Goal: Information Seeking & Learning: Learn about a topic

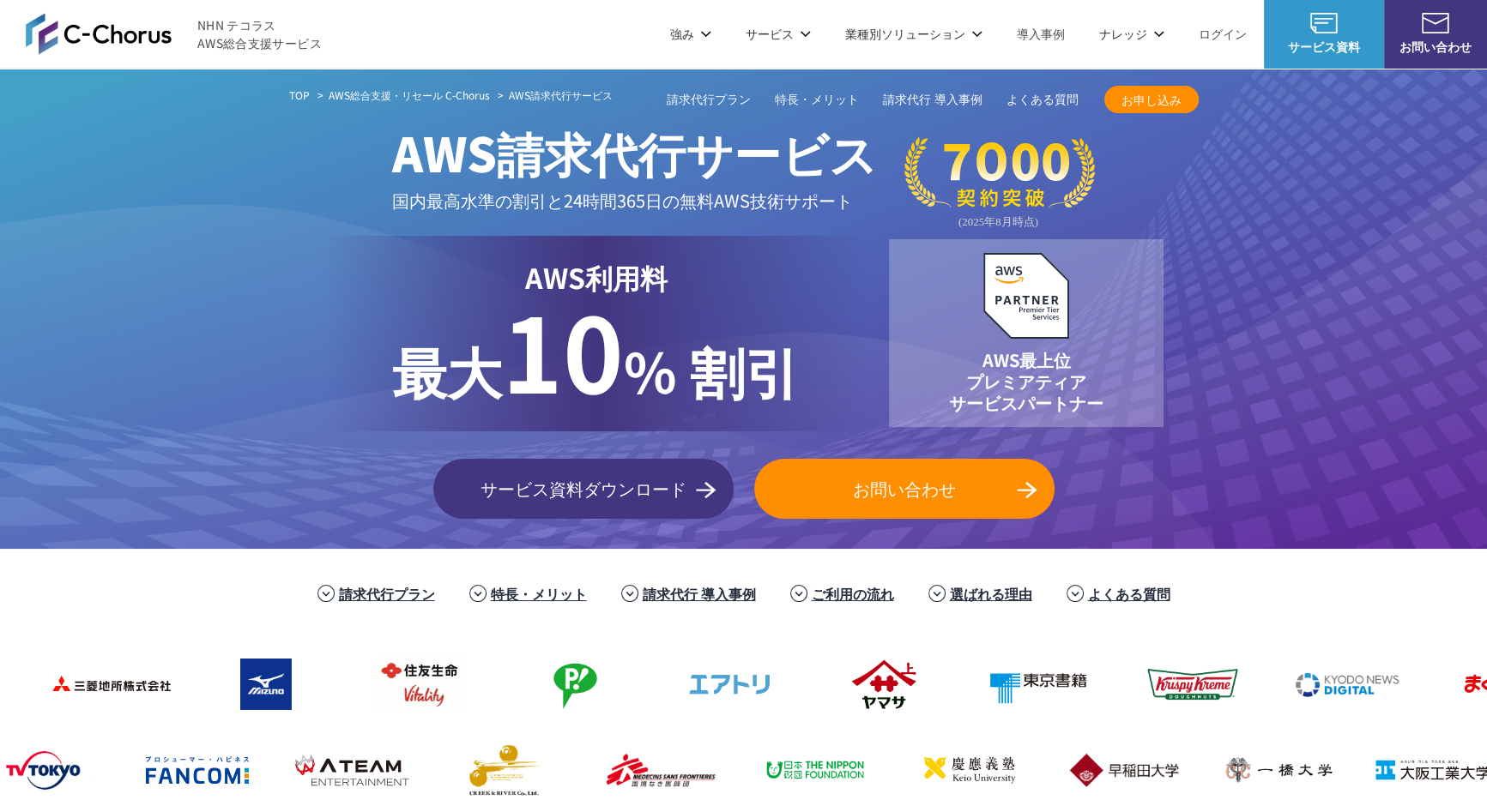
click at [1115, 594] on link "よくある質問" at bounding box center [1128, 593] width 82 height 20
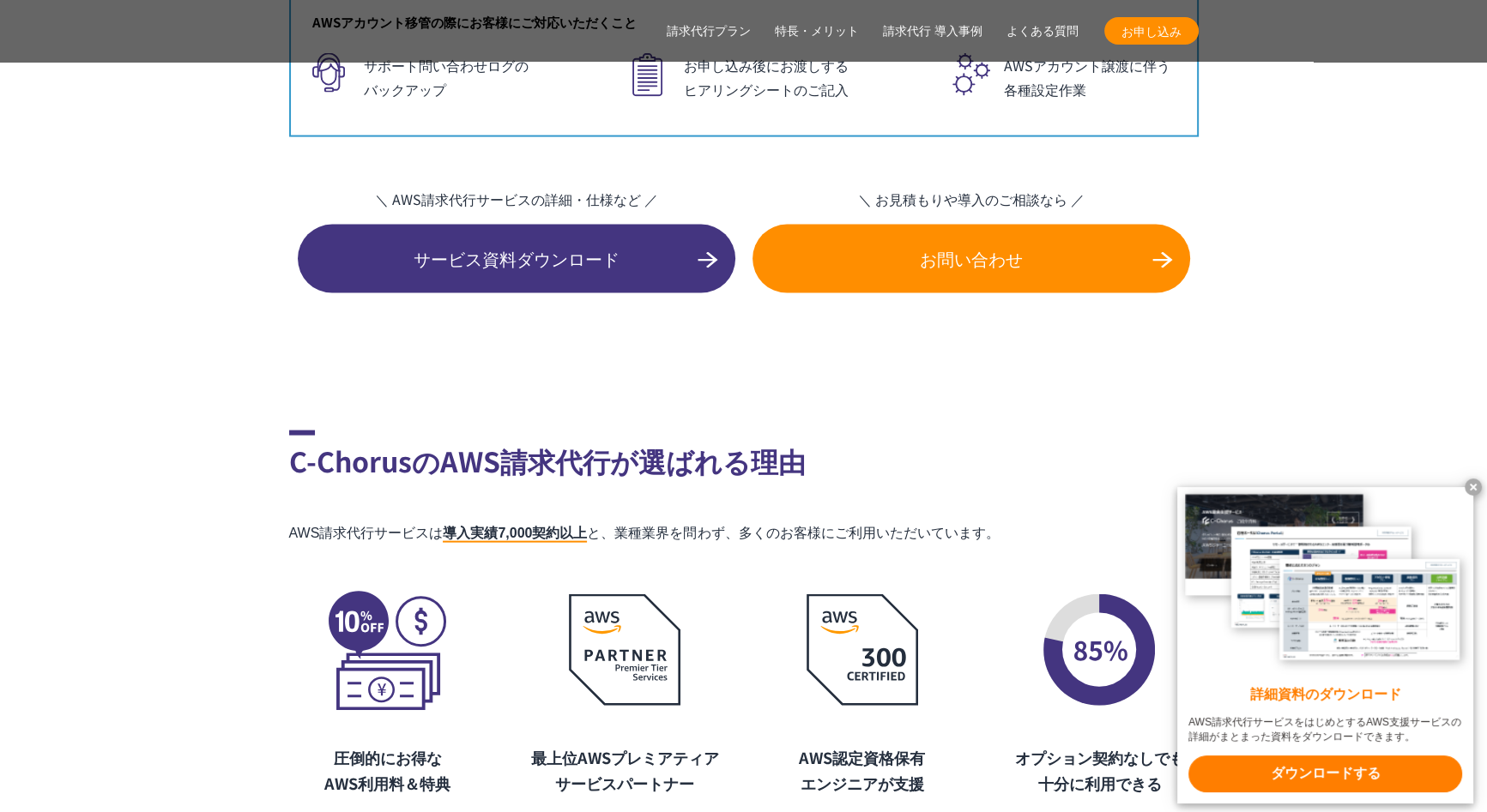
scroll to position [12558, 0]
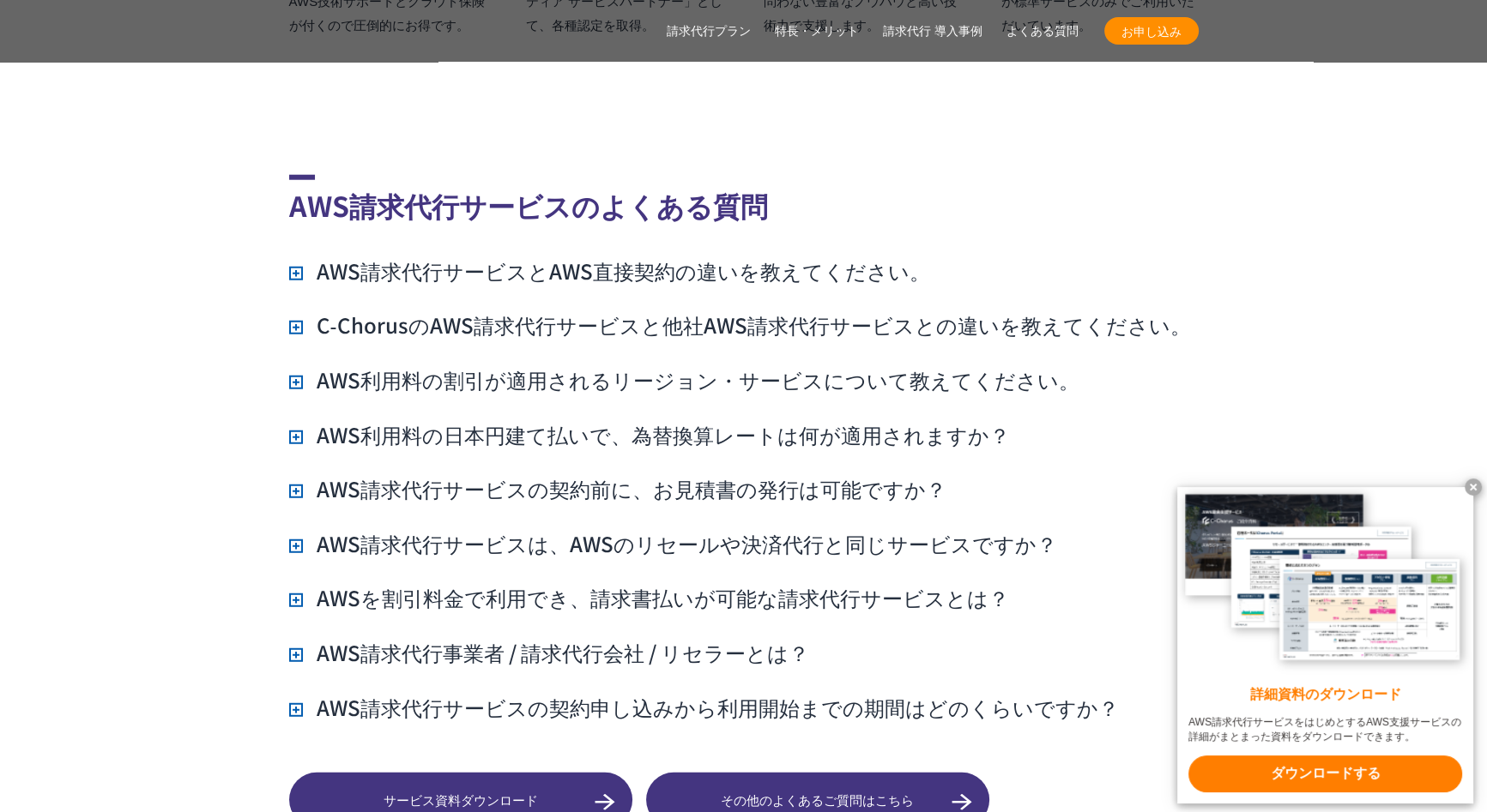
click at [806, 583] on h3 "AWSを割引料金で利用でき、請求書払いが可能な請求代行サービスとは？" at bounding box center [649, 598] width 720 height 29
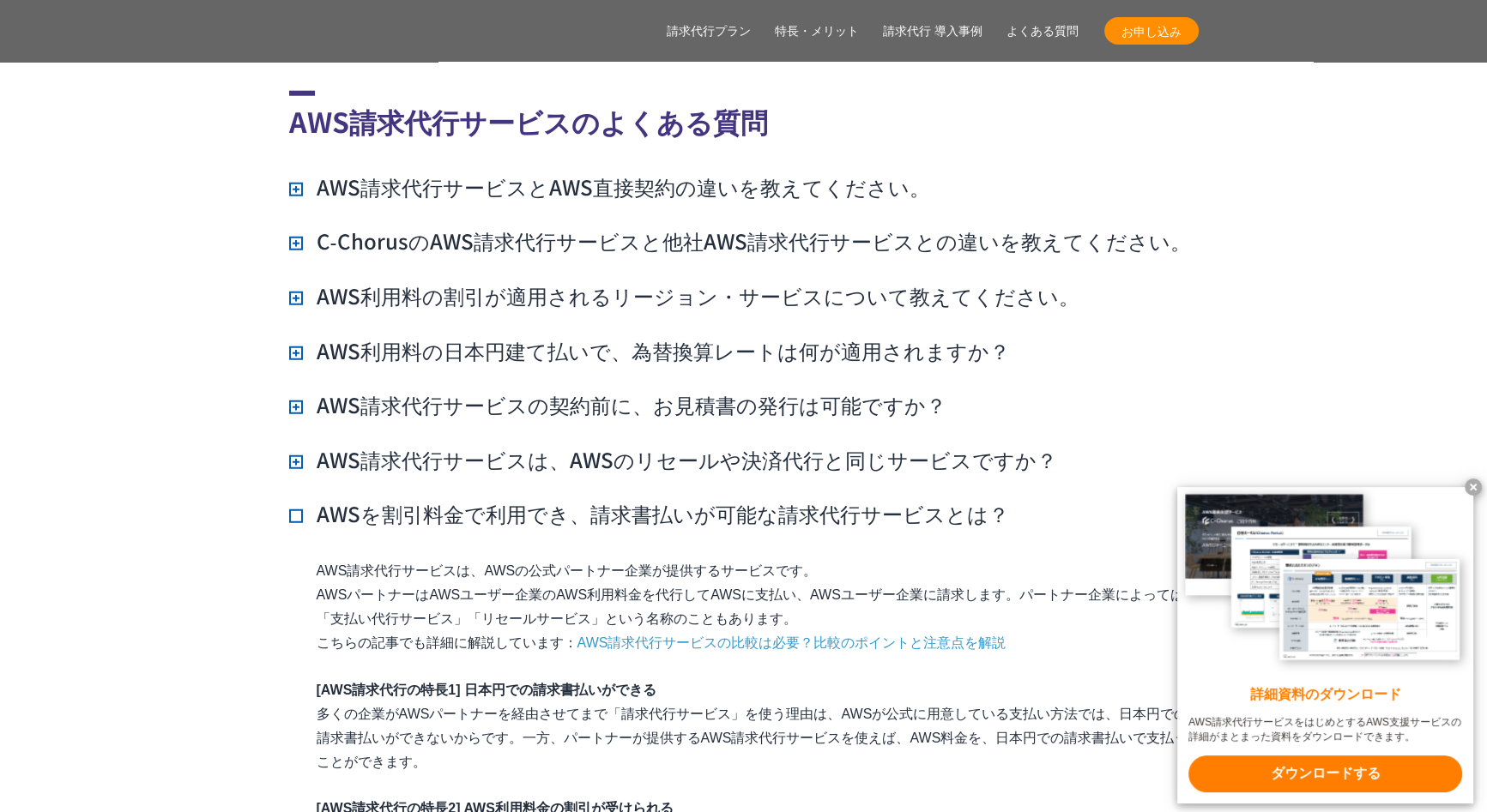
scroll to position [12701, 0]
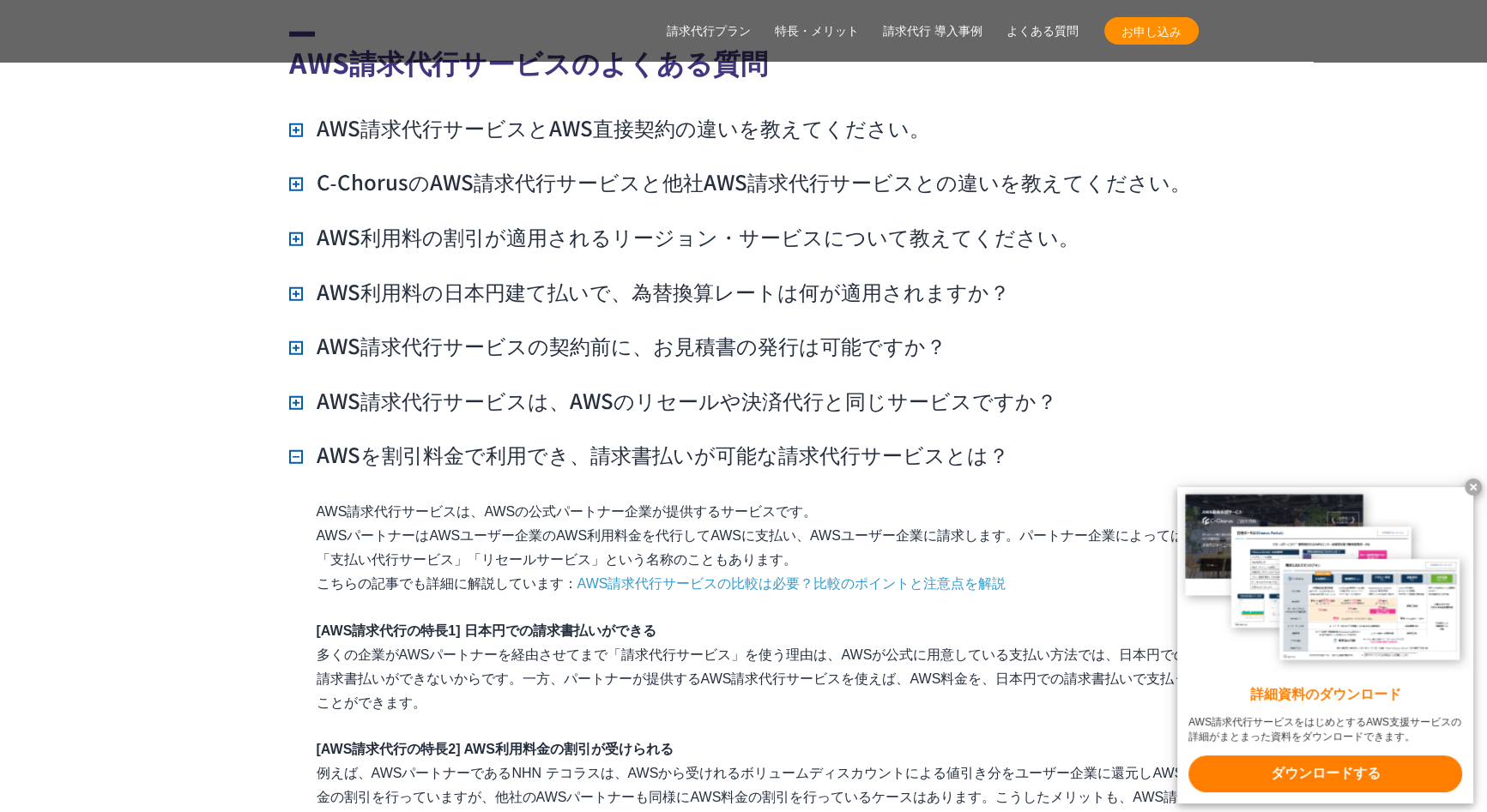
click at [680, 386] on h3 "AWS請求代行サービスは、AWSのリセールや決済代行と同じサービスですか？" at bounding box center [673, 400] width 768 height 29
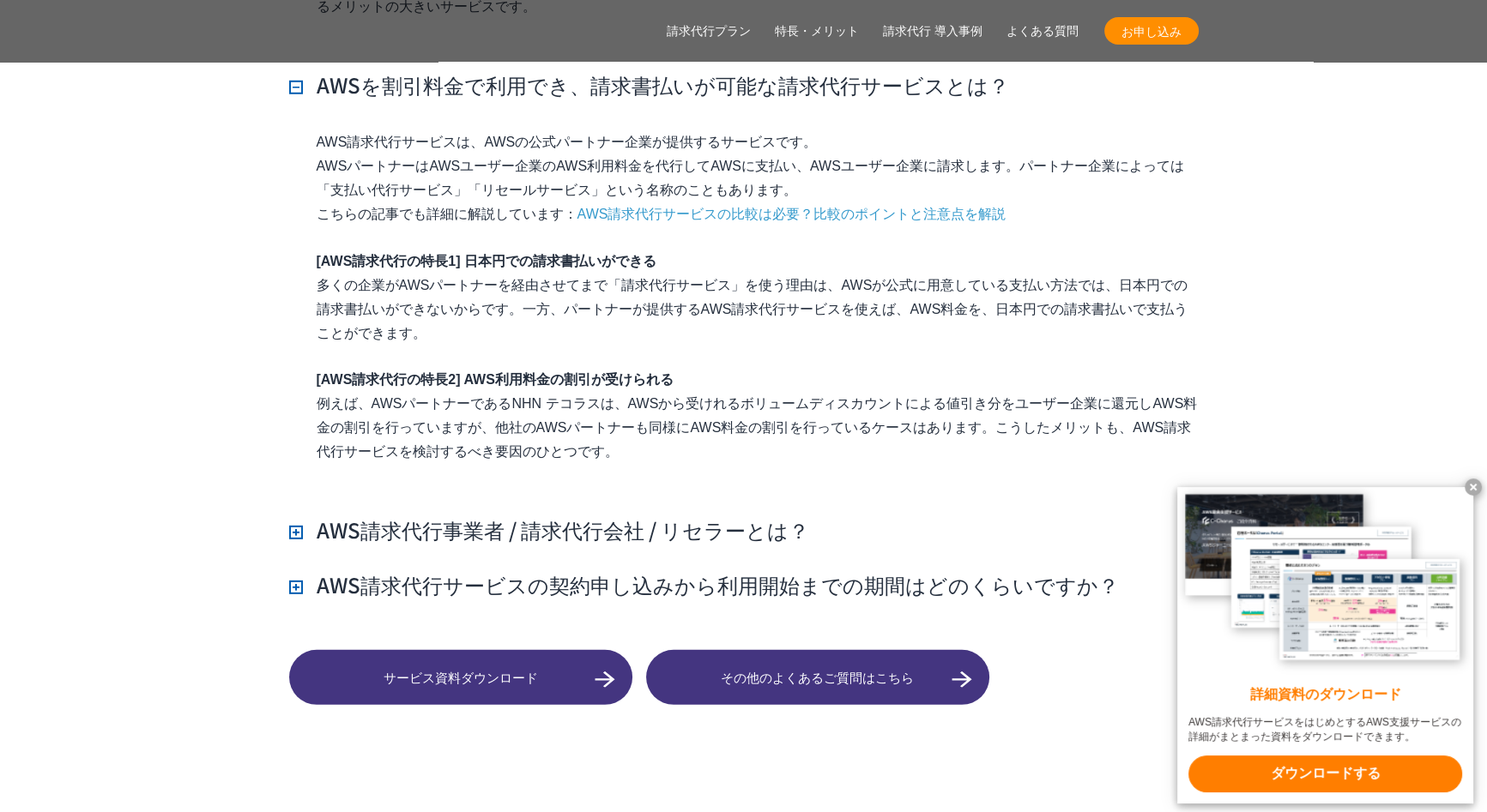
scroll to position [13201, 0]
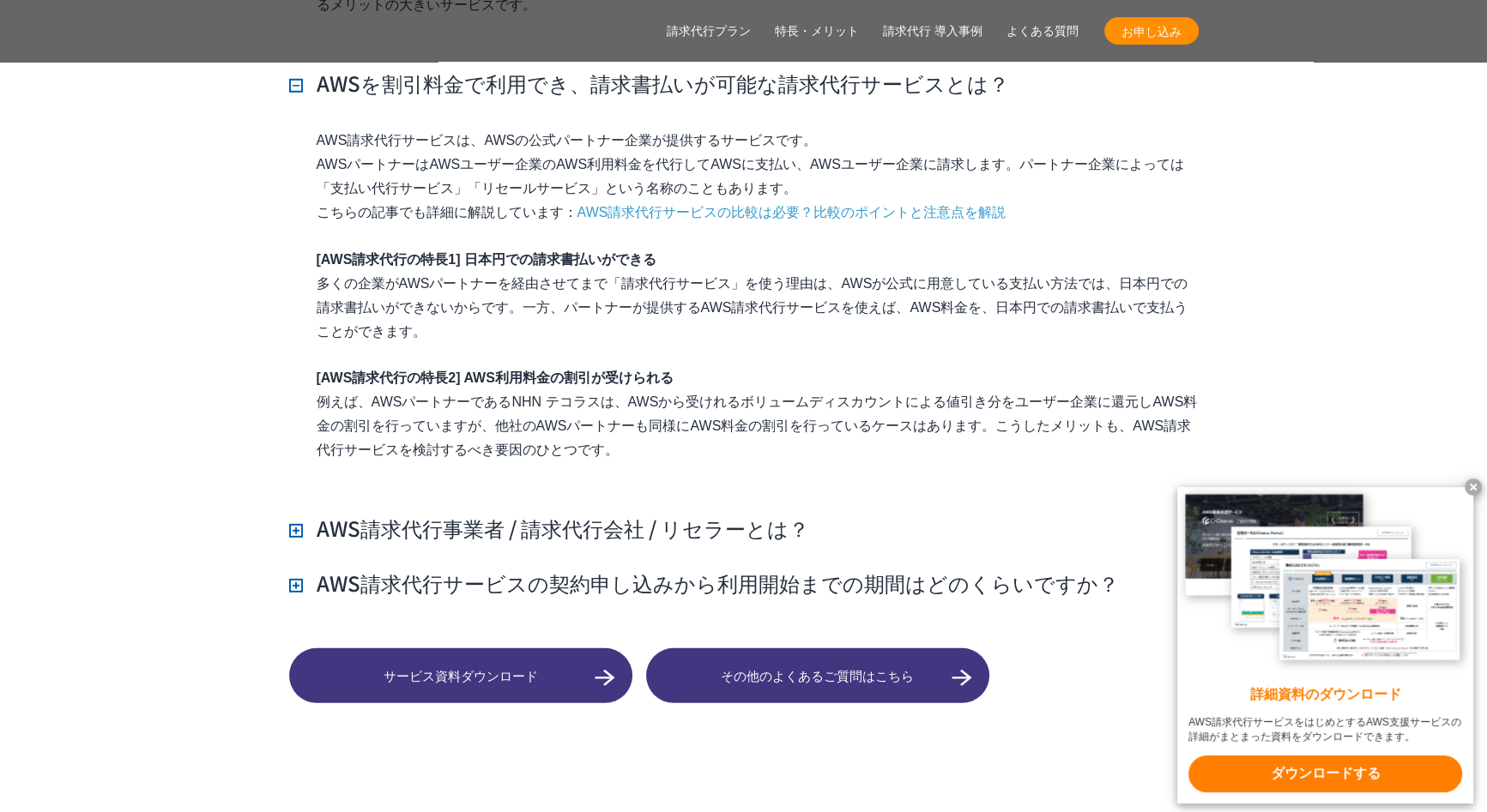
click at [1475, 484] on x-t at bounding box center [1473, 487] width 17 height 17
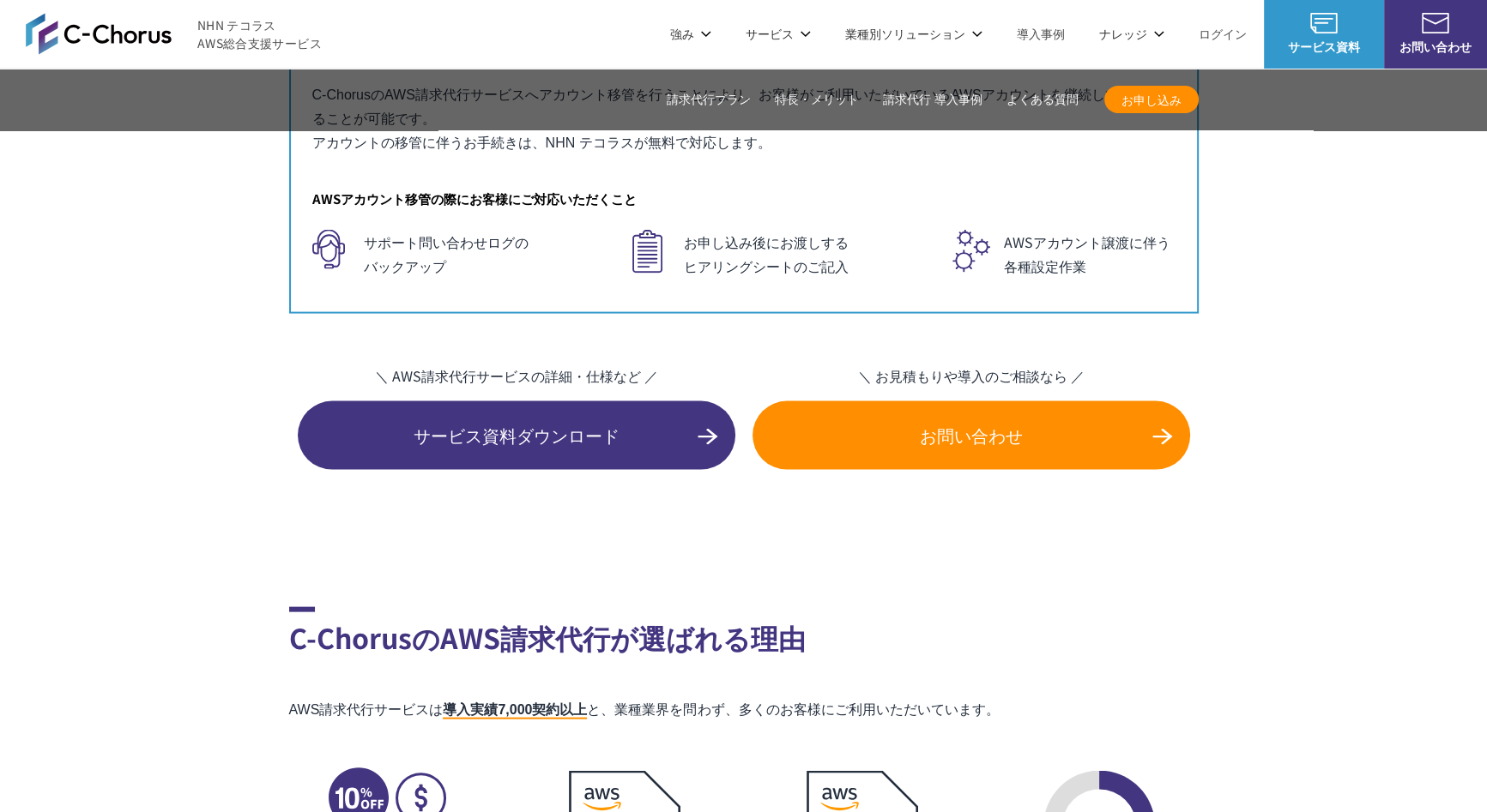
scroll to position [11343, 0]
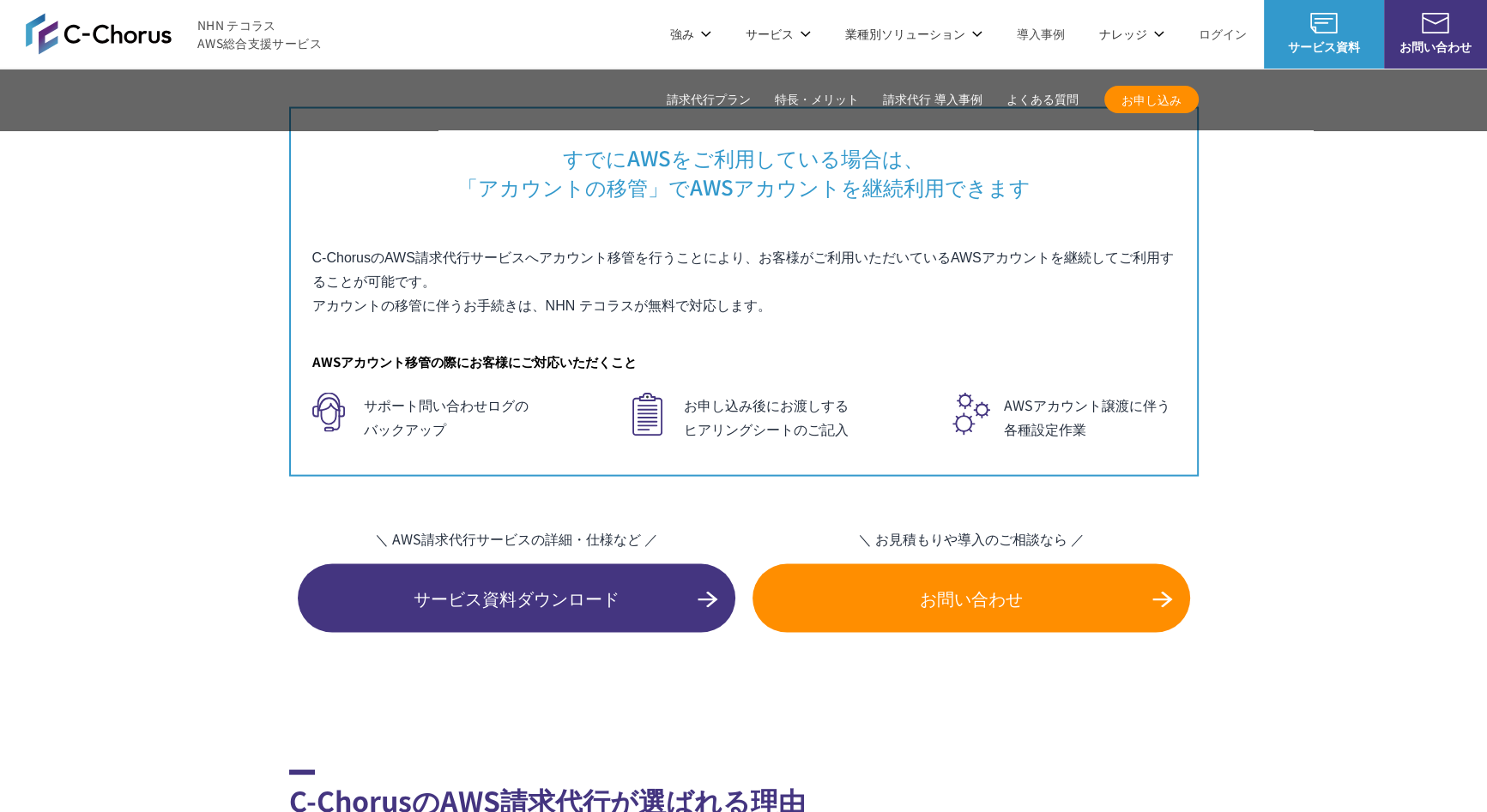
click at [395, 265] on link "AWS請求代行サービス" at bounding box center [363, 274] width 121 height 17
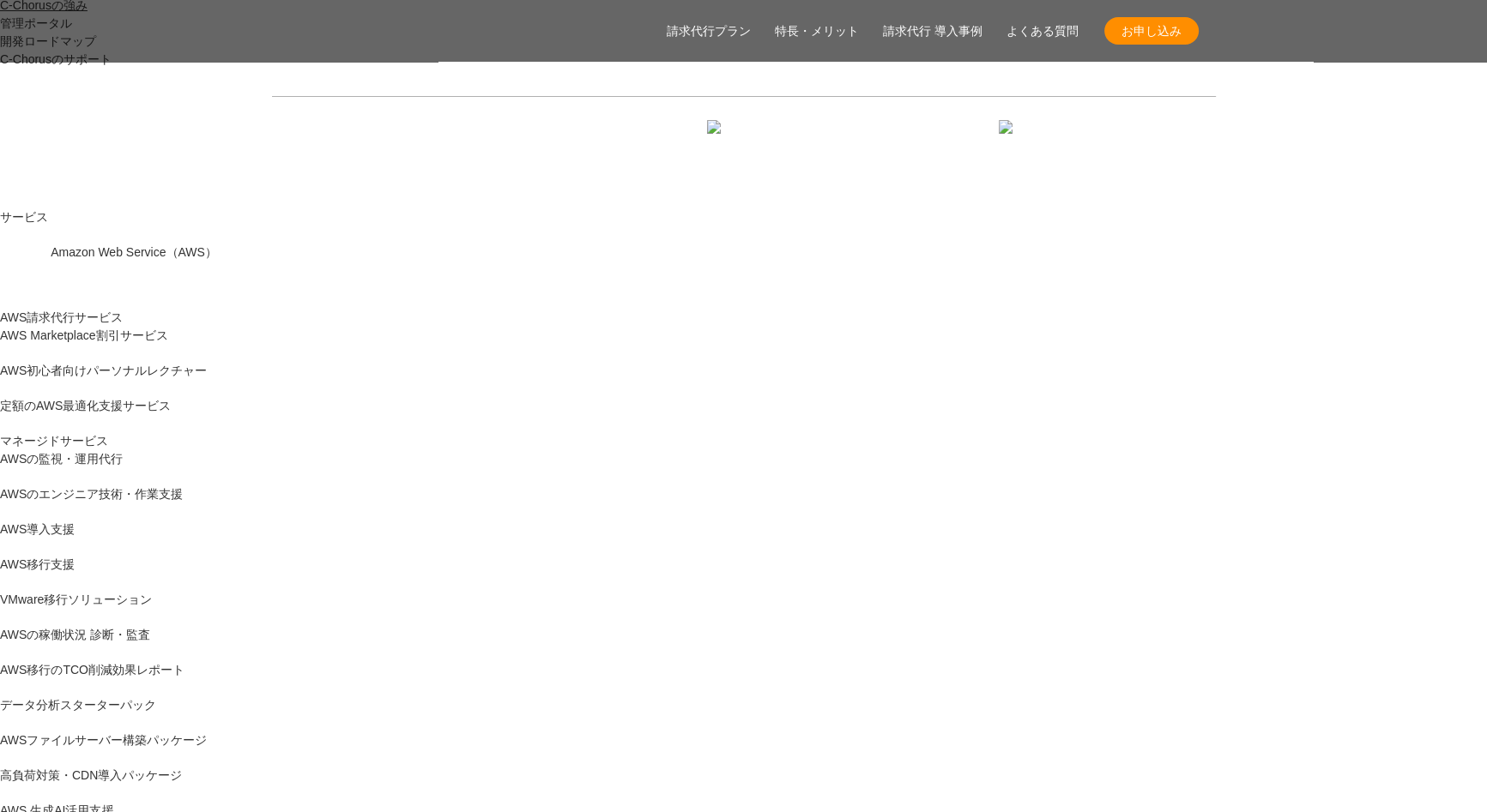
scroll to position [142, 0]
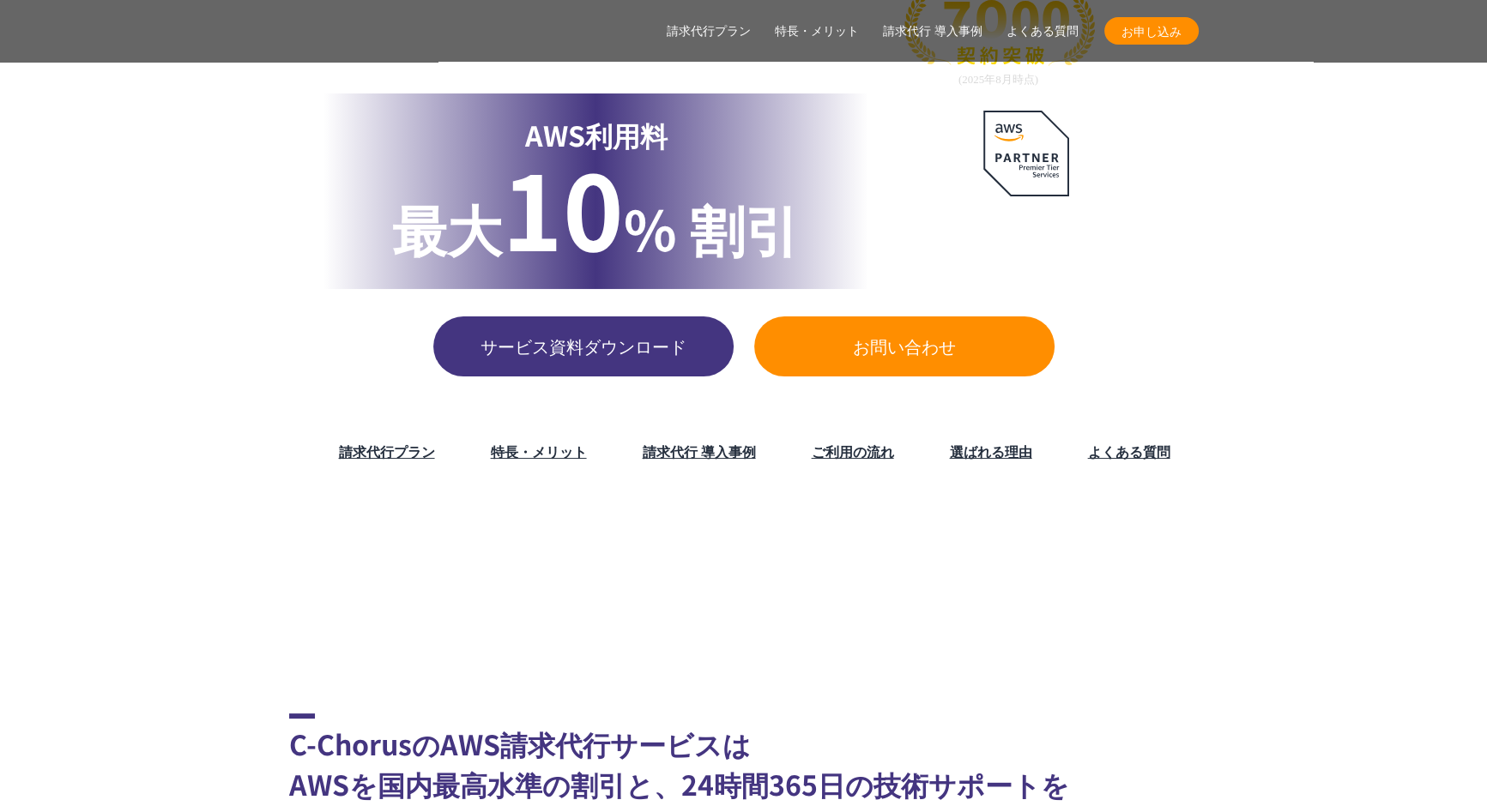
click at [489, 454] on li "特長・メリット" at bounding box center [528, 451] width 152 height 38
click at [391, 450] on link "請求代行プラン" at bounding box center [387, 451] width 96 height 20
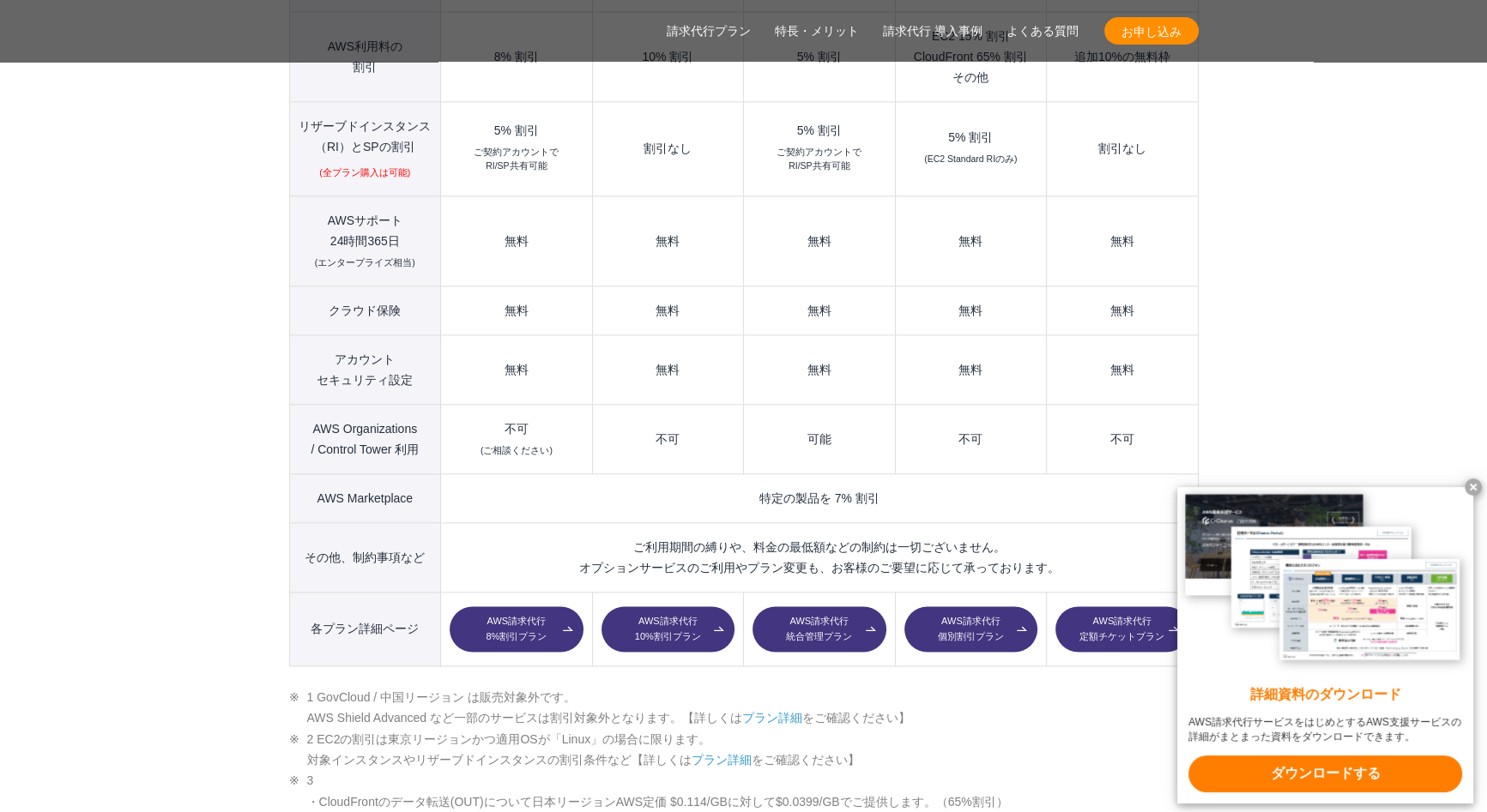
scroll to position [2333, 0]
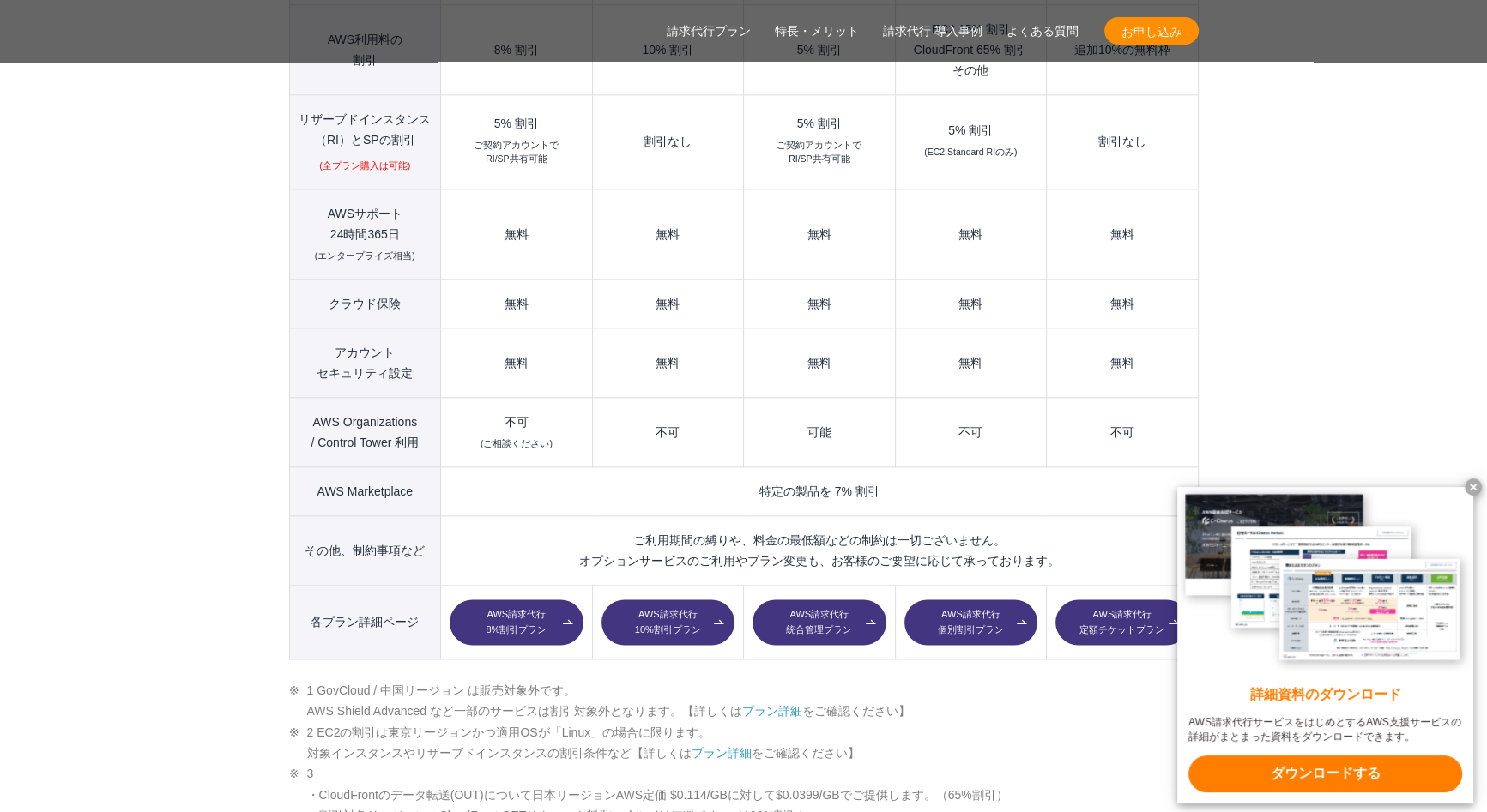
click at [542, 600] on link "AWS請求代行 8%割引プラン" at bounding box center [516, 623] width 133 height 47
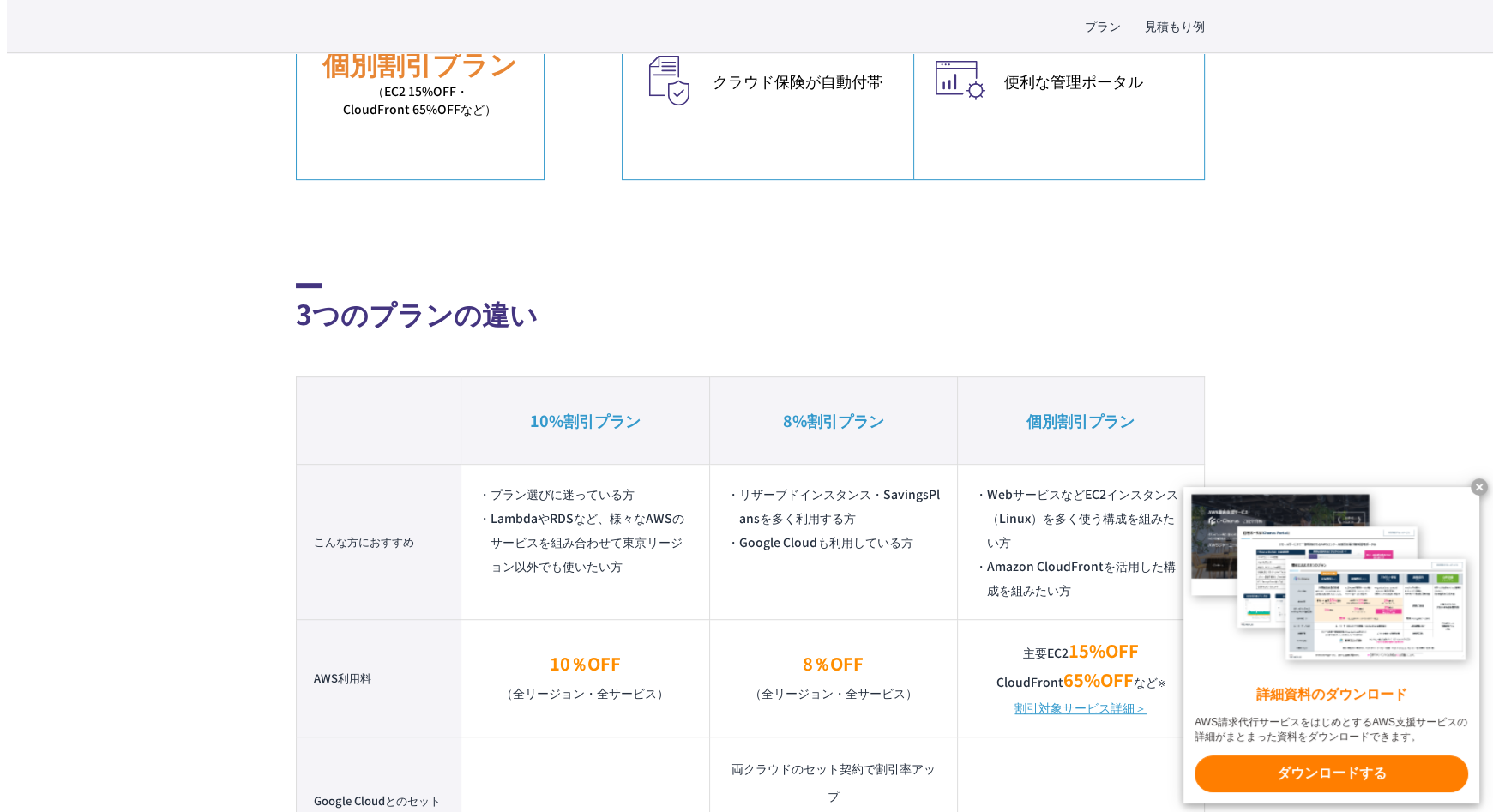
scroll to position [1000, 0]
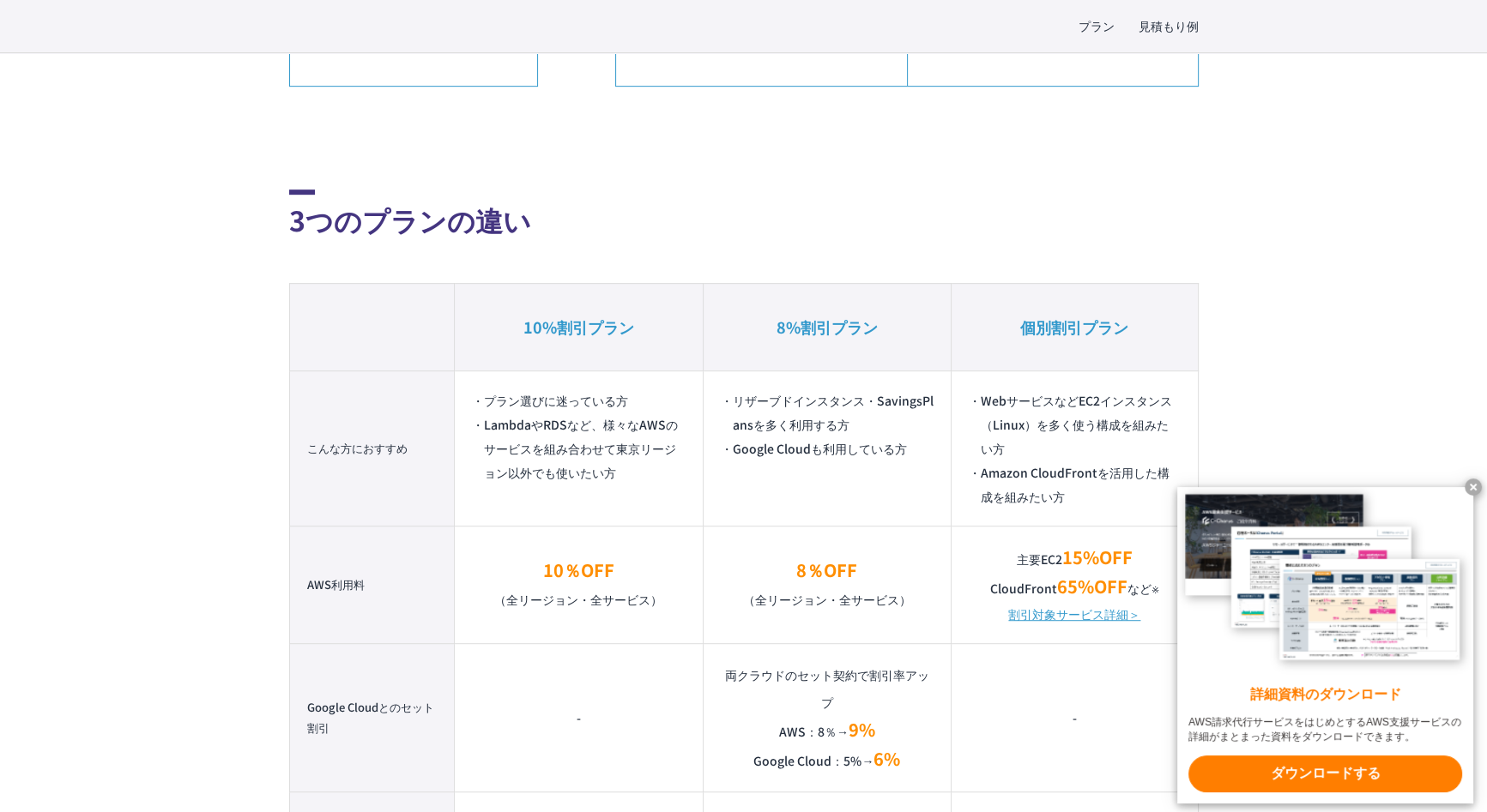
click at [1474, 486] on x-t at bounding box center [1473, 487] width 17 height 17
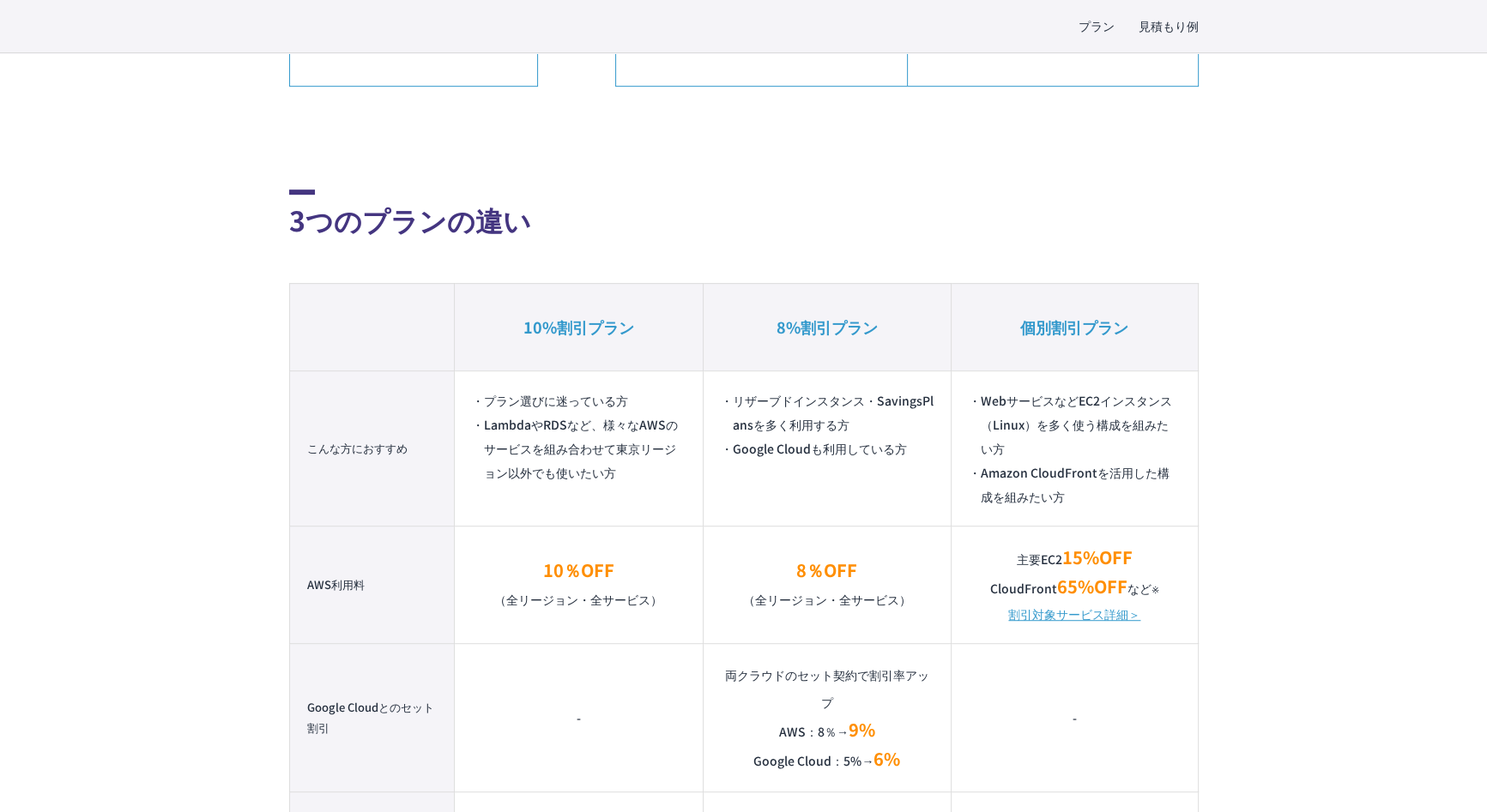
click at [1115, 620] on link "割引対象サービス詳細＞" at bounding box center [1074, 613] width 132 height 24
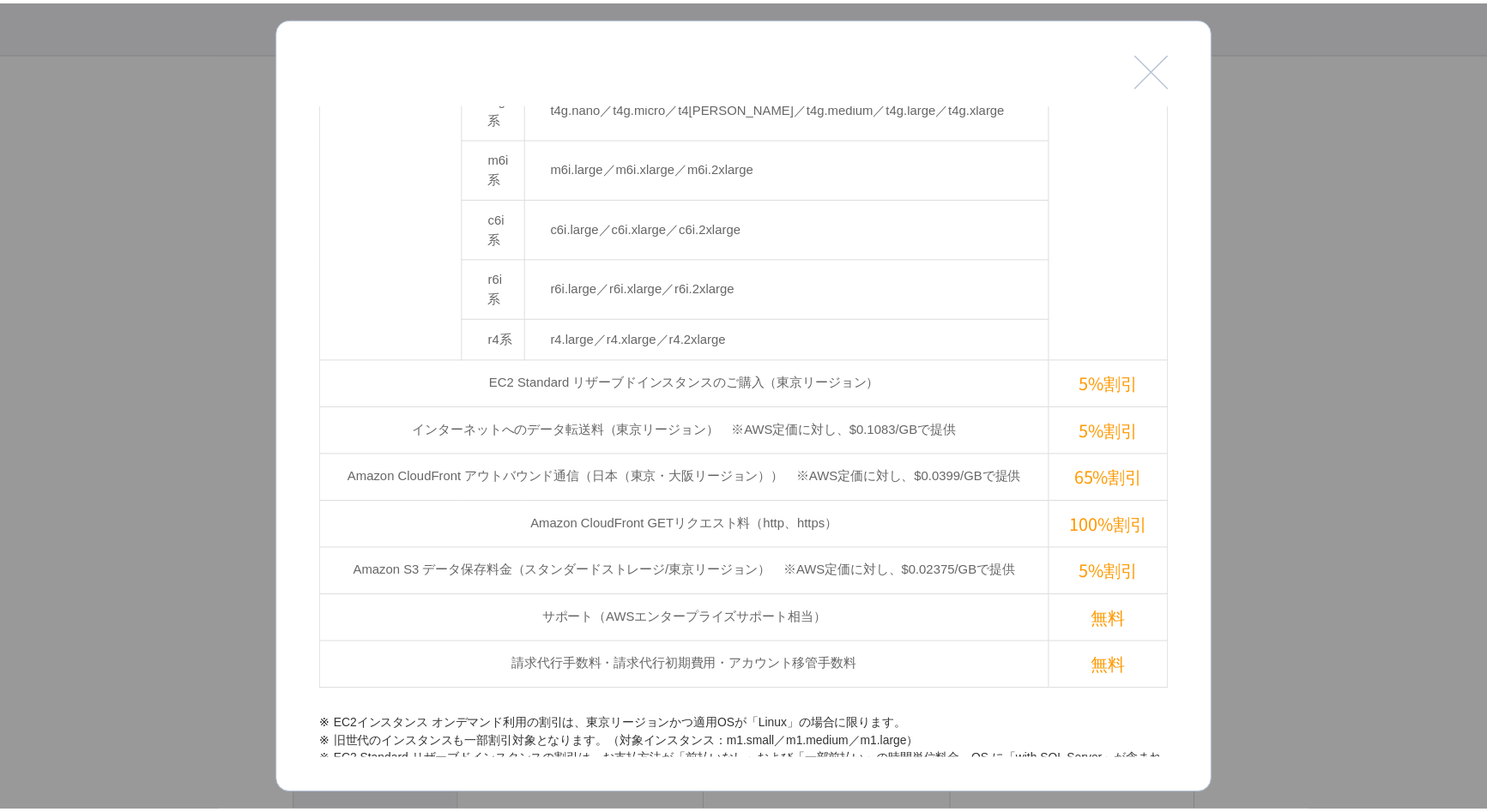
scroll to position [642, 0]
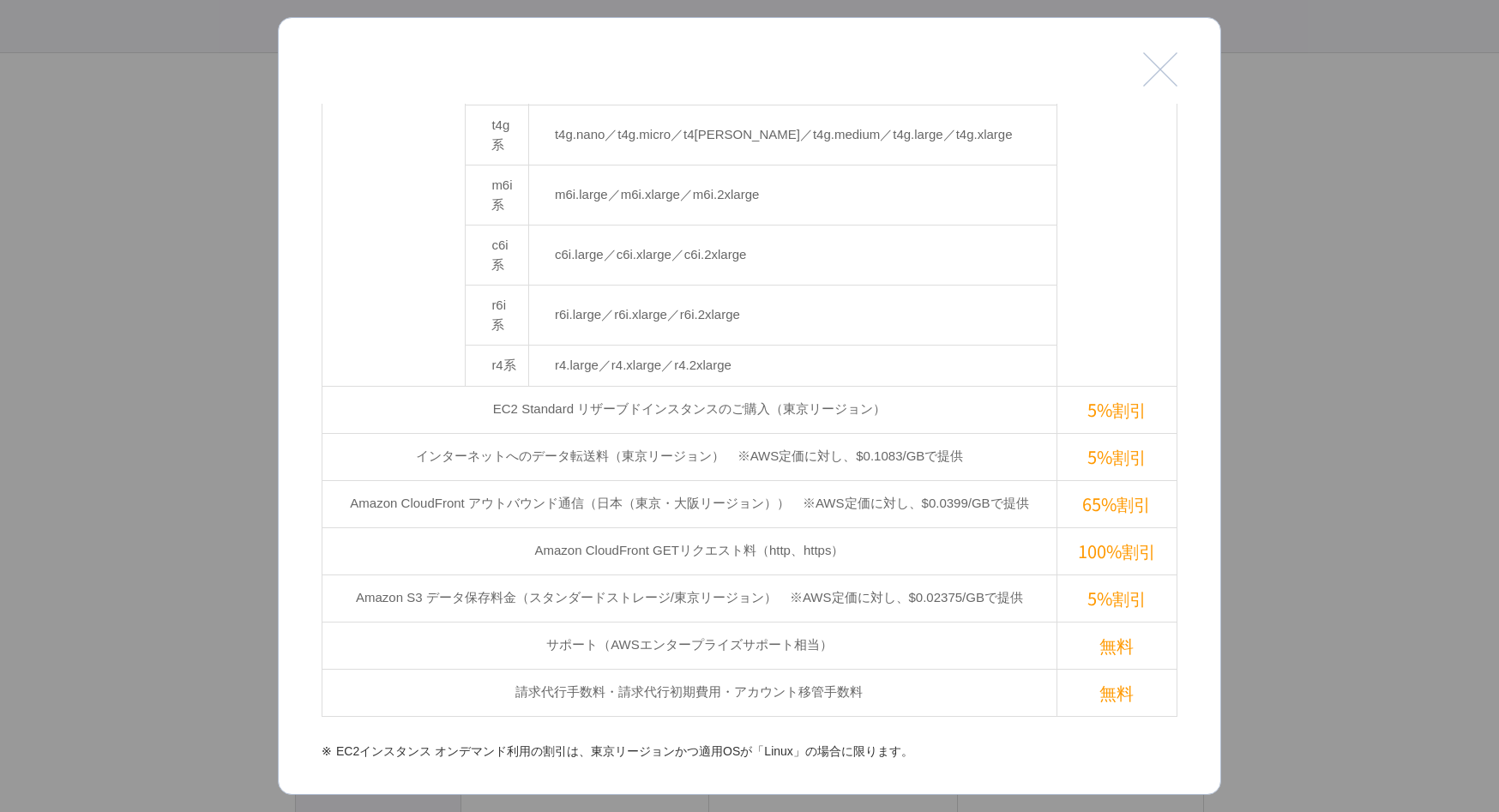
click at [1165, 78] on button "閉じる" at bounding box center [1160, 69] width 34 height 34
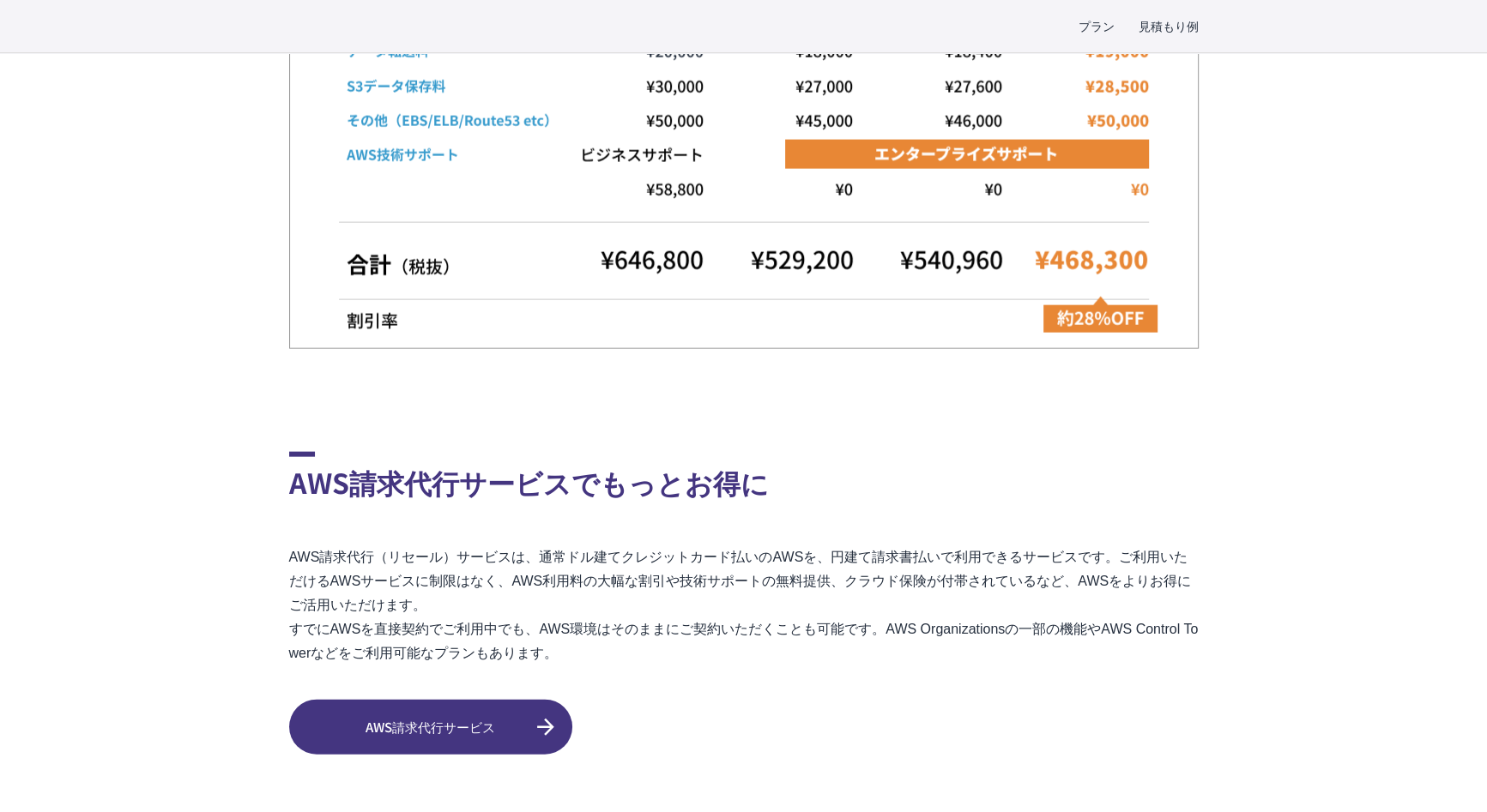
scroll to position [4525, 0]
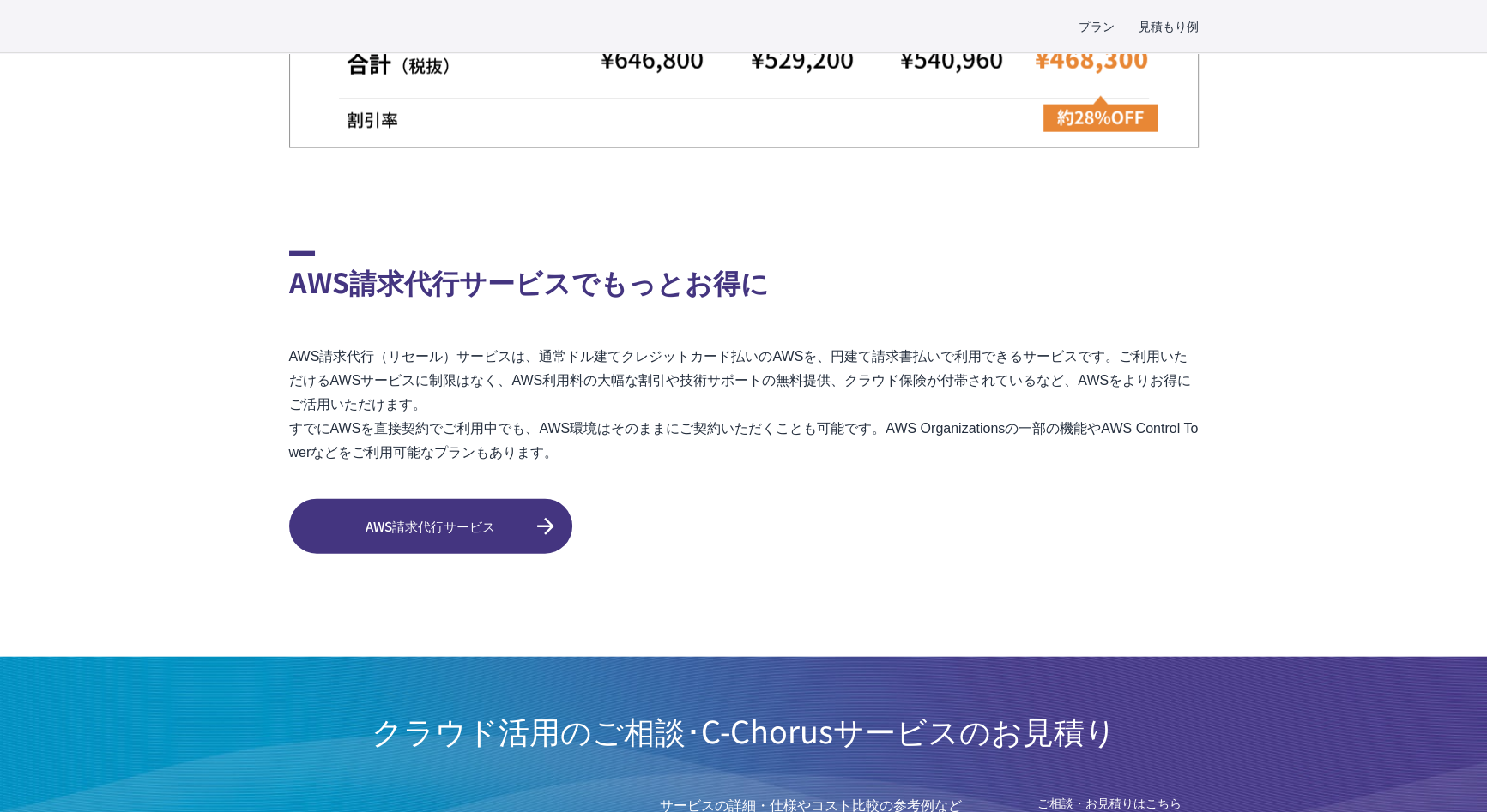
click at [497, 517] on span "AWS請求代行サービス" at bounding box center [430, 527] width 283 height 19
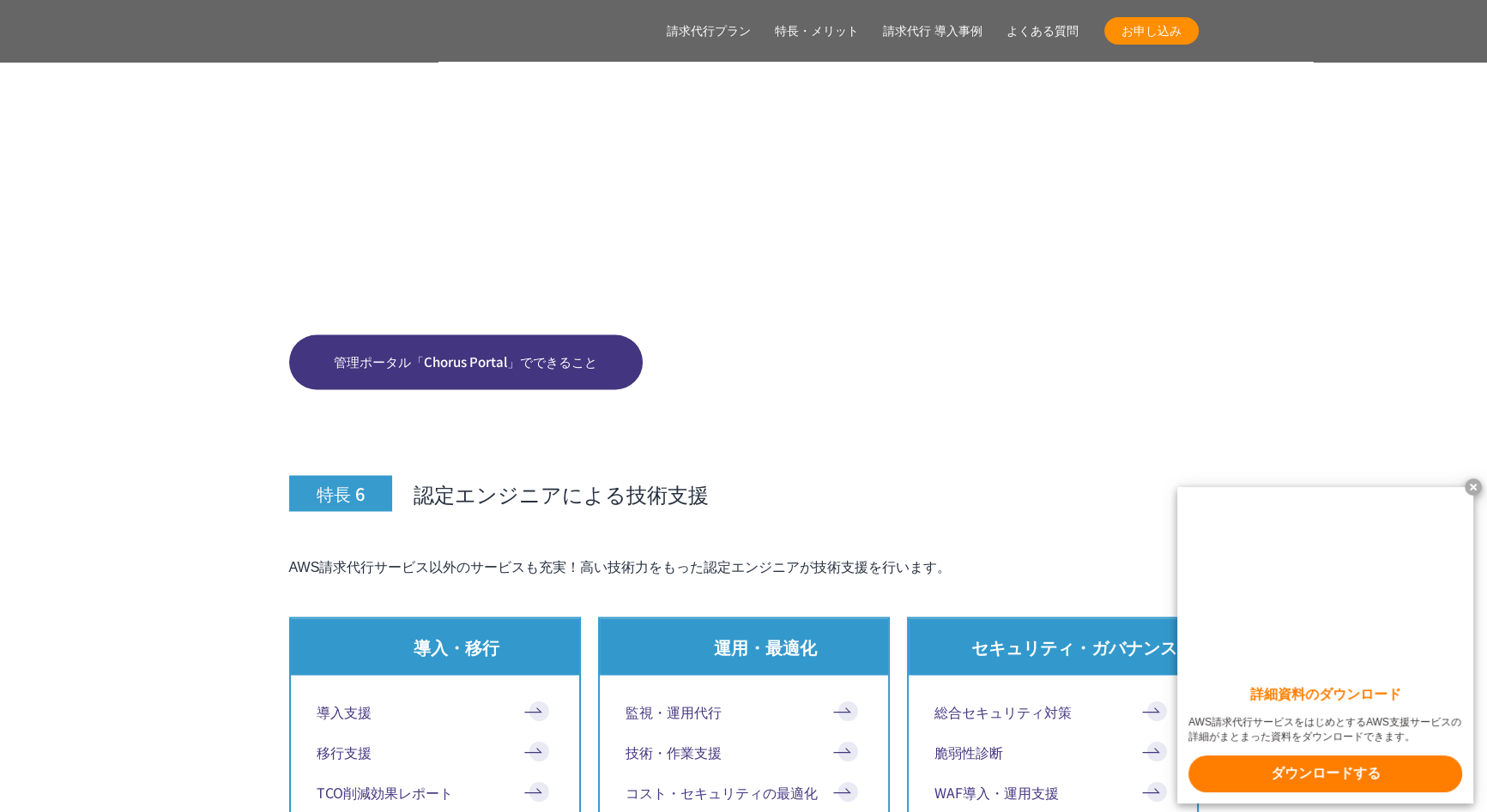
scroll to position [12558, 0]
